Goal: Book appointment/travel/reservation

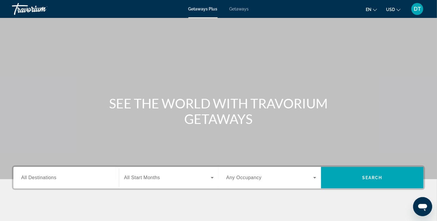
click at [238, 8] on span "Getaways" at bounding box center [239, 9] width 19 height 5
click at [54, 178] on span "All Destinations" at bounding box center [38, 177] width 35 height 5
click at [54, 178] on input "Destination All Destinations" at bounding box center [66, 177] width 90 height 7
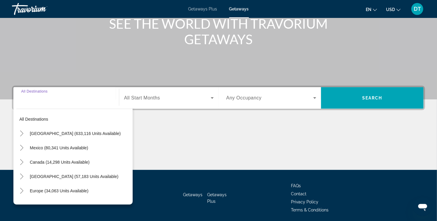
scroll to position [101, 0]
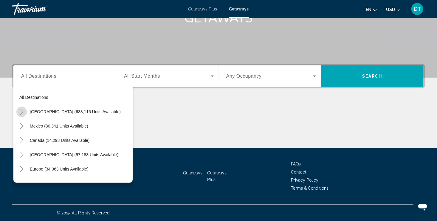
click at [24, 111] on icon "Toggle United States (633,116 units available)" at bounding box center [22, 112] width 6 height 6
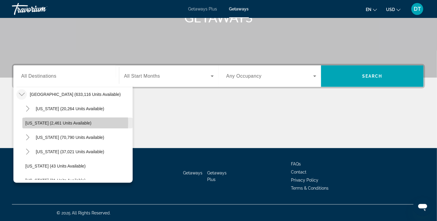
click at [38, 122] on span "[US_STATE] (2,461 units available)" at bounding box center [58, 122] width 66 height 5
type input "**********"
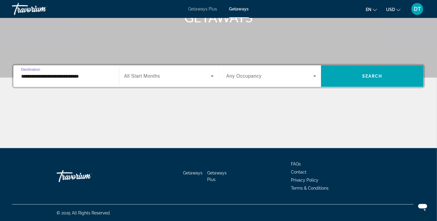
click at [146, 78] on span "All Start Months" at bounding box center [142, 75] width 36 height 5
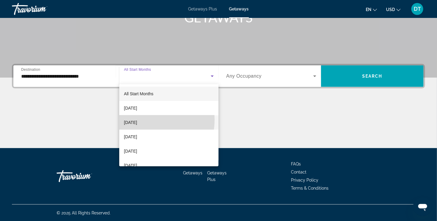
click at [137, 119] on span "[DATE]" at bounding box center [130, 122] width 13 height 7
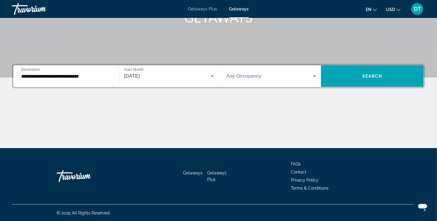
click at [316, 77] on icon "Search widget" at bounding box center [314, 75] width 7 height 7
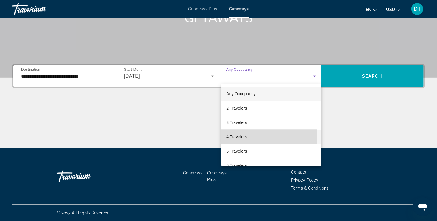
click at [246, 137] on span "4 Travelers" at bounding box center [236, 136] width 21 height 7
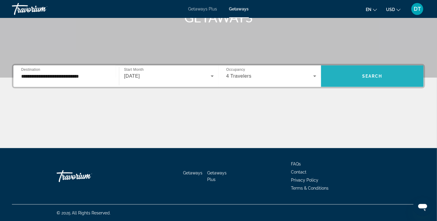
click at [387, 78] on span "Search widget" at bounding box center [372, 76] width 103 height 14
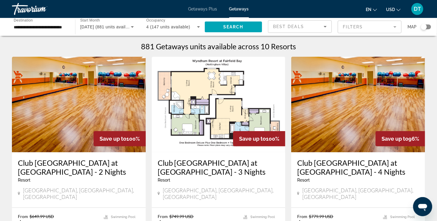
click at [396, 27] on mat-form-field "Filters" at bounding box center [370, 27] width 64 height 13
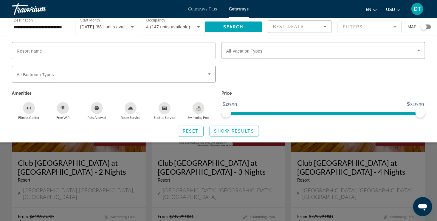
click at [210, 75] on icon "Search widget" at bounding box center [209, 73] width 7 height 7
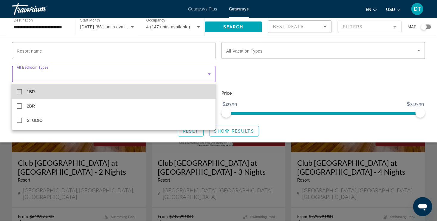
click at [20, 91] on mat-pseudo-checkbox at bounding box center [19, 91] width 5 height 5
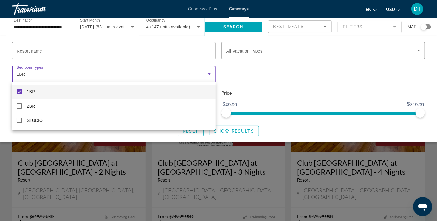
click at [419, 50] on div at bounding box center [218, 110] width 437 height 221
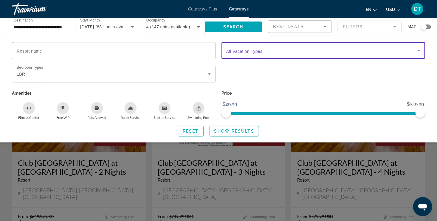
click at [419, 48] on icon "Search widget" at bounding box center [418, 50] width 7 height 7
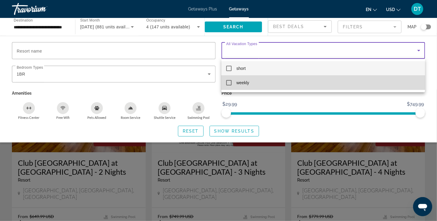
click at [232, 83] on mat-pseudo-checkbox at bounding box center [228, 82] width 5 height 5
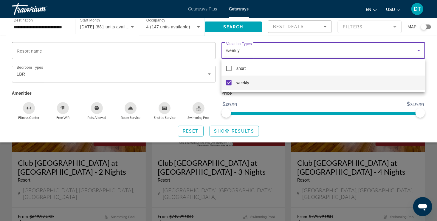
click at [242, 131] on div at bounding box center [218, 110] width 437 height 221
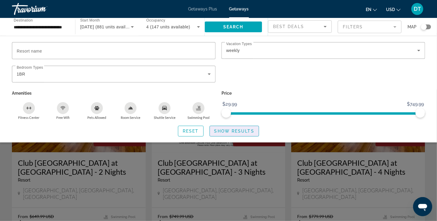
click at [242, 131] on span "Show Results" at bounding box center [234, 131] width 40 height 5
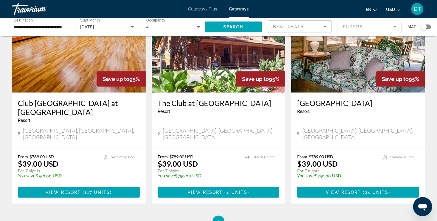
scroll to position [79, 0]
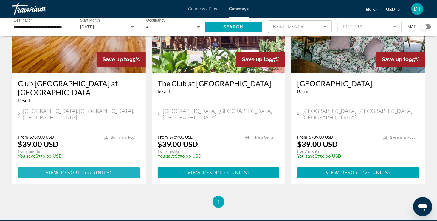
click at [104, 170] on span "117 units" at bounding box center [97, 172] width 26 height 5
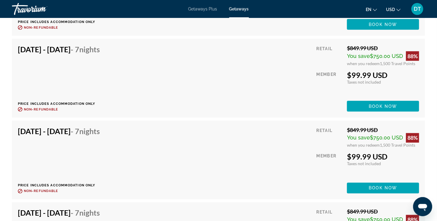
scroll to position [3686, 0]
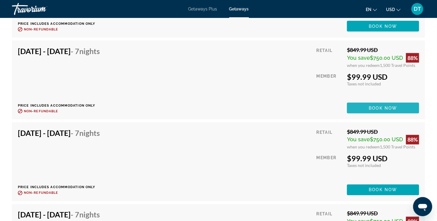
click at [387, 106] on span "Book now" at bounding box center [383, 108] width 28 height 5
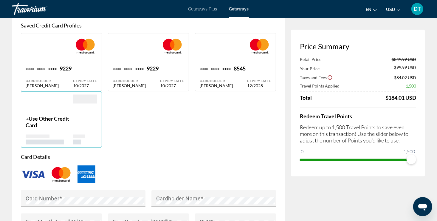
scroll to position [453, 0]
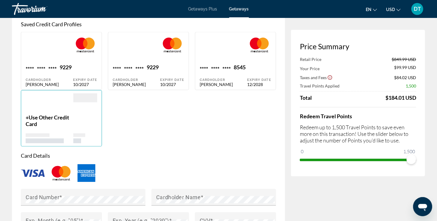
click at [242, 74] on div "**** **** **** 8545 Cardholder [PERSON_NAME] Expiry Date 12/2028" at bounding box center [235, 61] width 81 height 58
type input "******"
type input "**********"
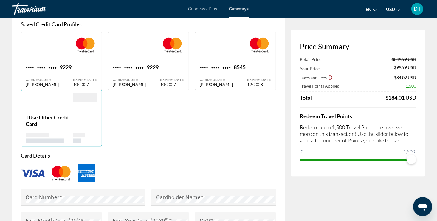
type input "*********"
type input "*****"
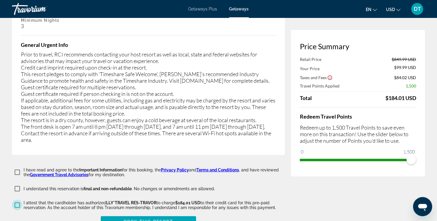
scroll to position [1208, 0]
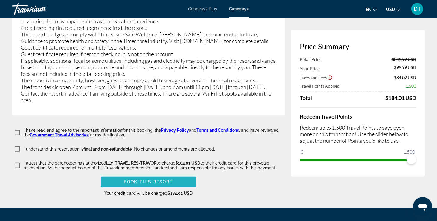
click at [175, 174] on span "Main content" at bounding box center [148, 181] width 95 height 14
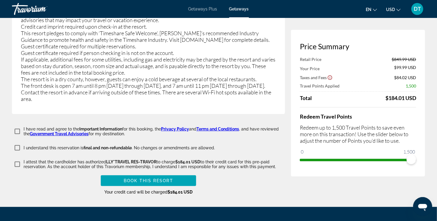
scroll to position [1226, 0]
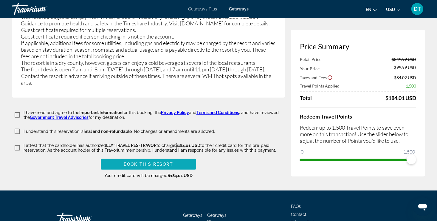
type input "**********"
click at [174, 157] on span "Main content" at bounding box center [148, 164] width 95 height 14
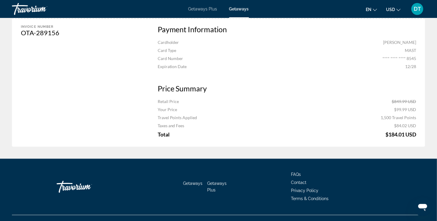
scroll to position [556, 0]
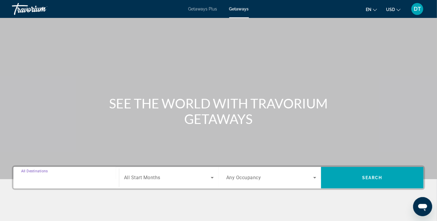
click at [56, 180] on input "Destination All Destinations" at bounding box center [66, 177] width 90 height 7
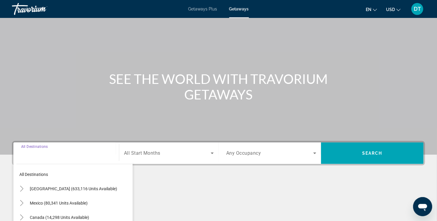
scroll to position [101, 0]
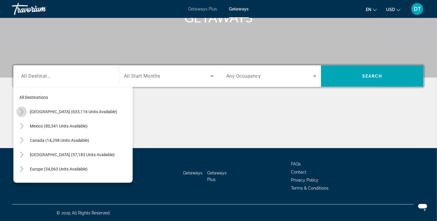
click at [23, 111] on icon "Toggle United States (633,116 units available)" at bounding box center [21, 112] width 3 height 6
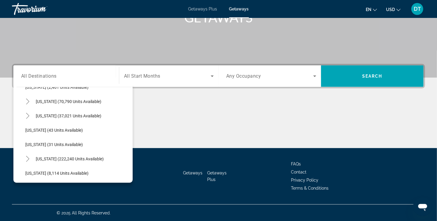
scroll to position [77, 0]
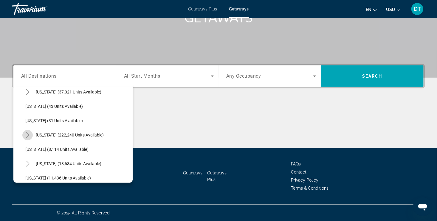
click at [29, 135] on icon "Toggle Florida (222,240 units available)" at bounding box center [28, 135] width 6 height 6
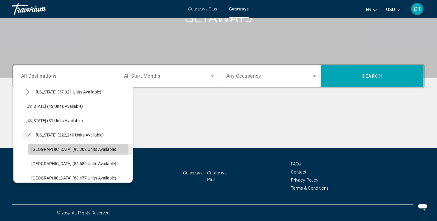
click at [69, 149] on span "[GEOGRAPHIC_DATA] (93,302 units available)" at bounding box center [73, 149] width 85 height 5
type input "**********"
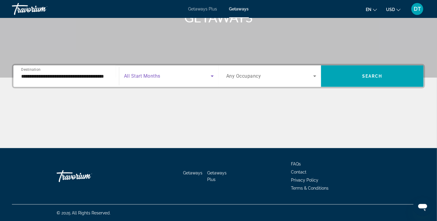
click at [212, 76] on icon "Search widget" at bounding box center [212, 75] width 3 height 1
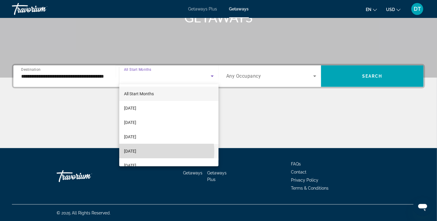
click at [136, 151] on span "[DATE]" at bounding box center [130, 150] width 12 height 7
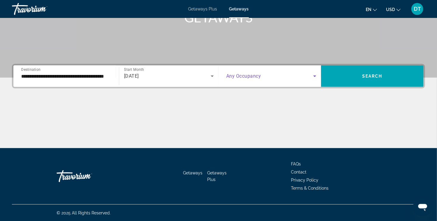
click at [316, 76] on icon "Search widget" at bounding box center [314, 75] width 7 height 7
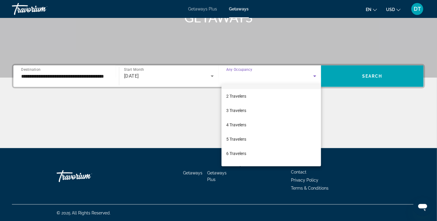
scroll to position [35, 0]
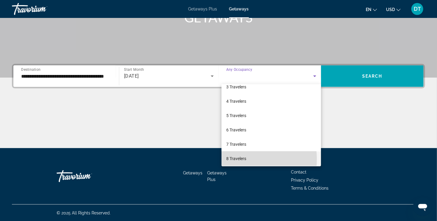
click at [237, 159] on span "8 Travelers" at bounding box center [236, 158] width 20 height 7
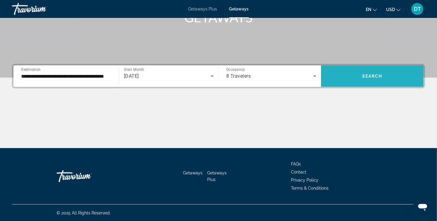
click at [386, 82] on span "Search widget" at bounding box center [372, 76] width 103 height 14
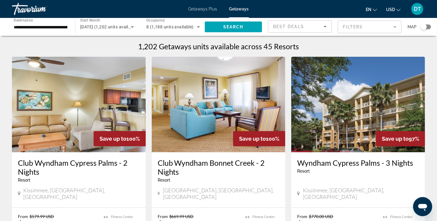
click at [396, 27] on mat-form-field "Filters" at bounding box center [370, 27] width 64 height 13
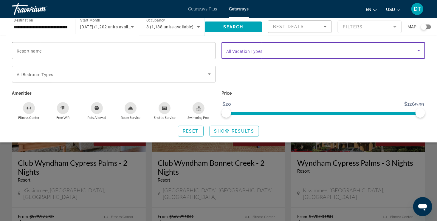
click at [420, 51] on icon "Search widget" at bounding box center [418, 50] width 7 height 7
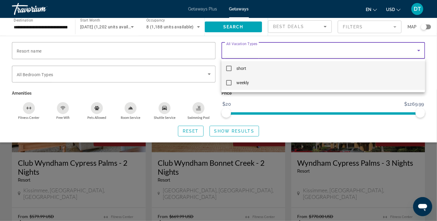
click at [228, 84] on mat-pseudo-checkbox at bounding box center [228, 82] width 5 height 5
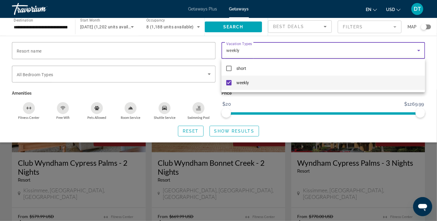
click at [209, 74] on div at bounding box center [218, 110] width 437 height 221
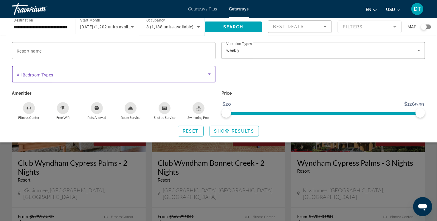
click at [208, 73] on icon "Search widget" at bounding box center [209, 73] width 7 height 7
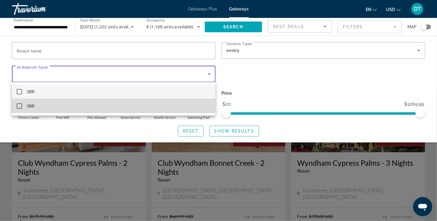
click at [20, 107] on mat-pseudo-checkbox at bounding box center [19, 105] width 5 height 5
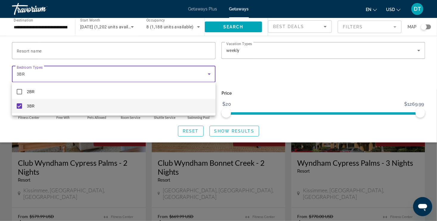
click at [239, 131] on div at bounding box center [218, 110] width 437 height 221
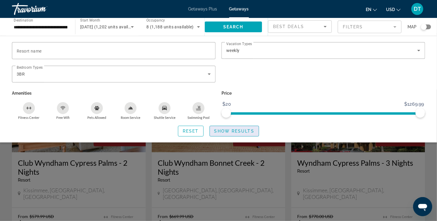
click at [237, 131] on span "Show Results" at bounding box center [234, 131] width 40 height 5
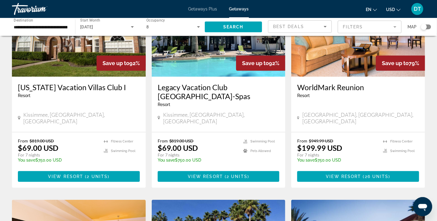
scroll to position [87, 0]
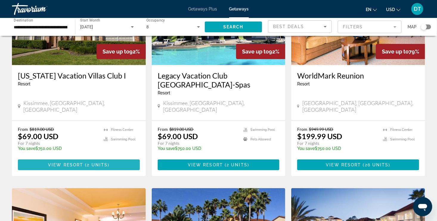
click at [104, 162] on span "2 units" at bounding box center [97, 164] width 21 height 5
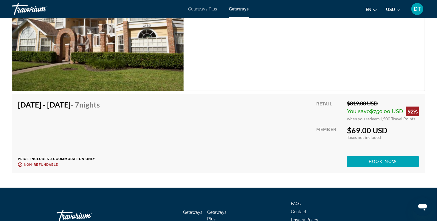
scroll to position [1256, 0]
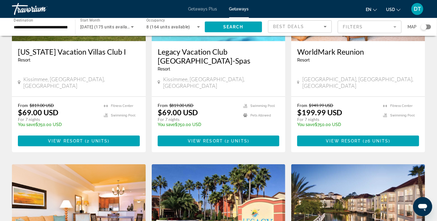
scroll to position [151, 0]
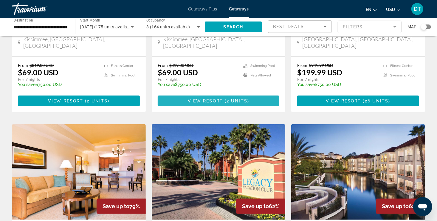
click at [231, 98] on span "2 units" at bounding box center [237, 100] width 21 height 5
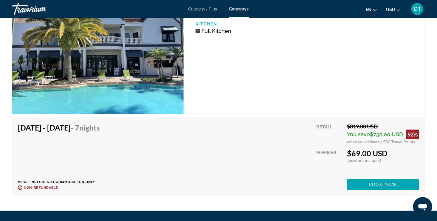
scroll to position [1224, 0]
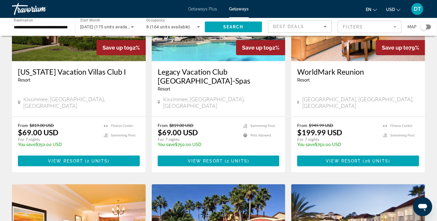
scroll to position [107, 0]
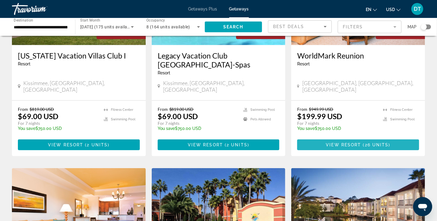
click at [386, 142] on span "26 units" at bounding box center [377, 144] width 24 height 5
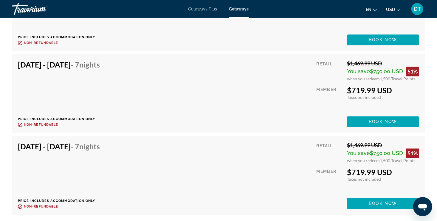
scroll to position [1654, 0]
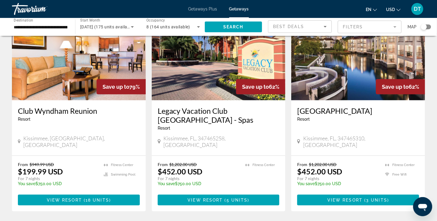
scroll to position [294, 0]
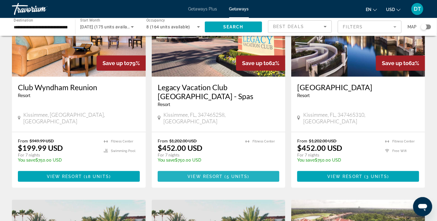
click at [241, 169] on span "Main content" at bounding box center [219, 176] width 122 height 14
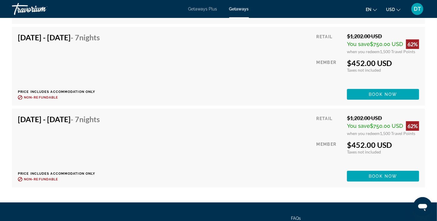
scroll to position [1193, 0]
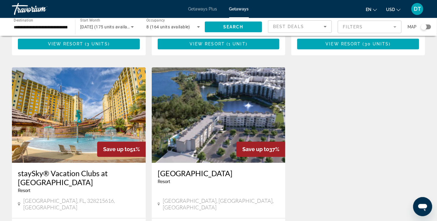
scroll to position [680, 0]
